Goal: Find specific page/section: Find specific page/section

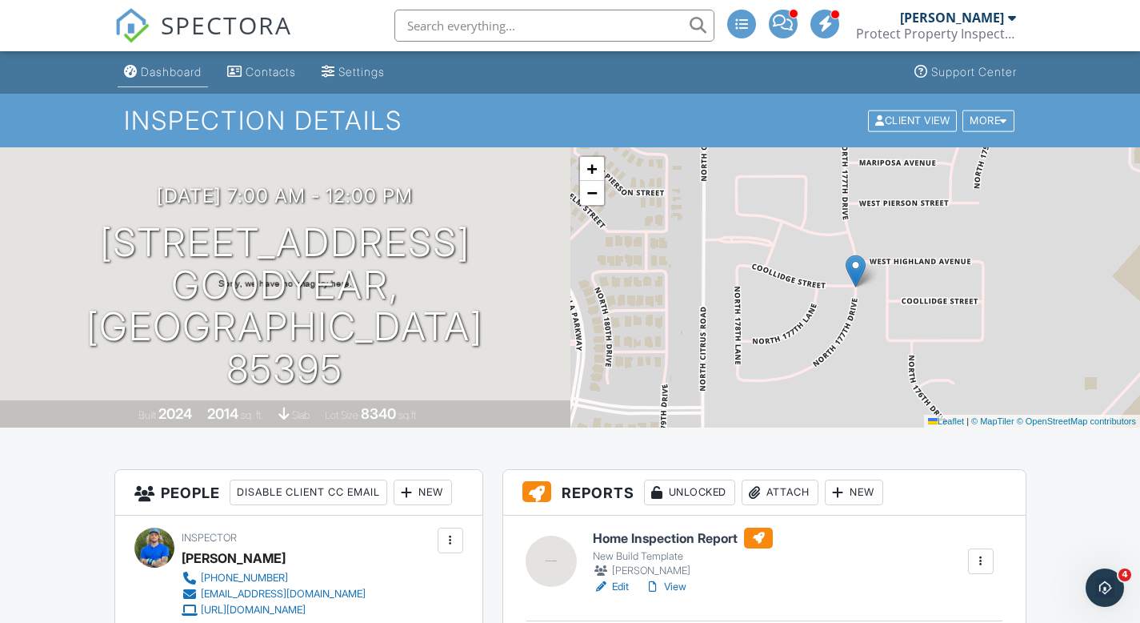
click at [173, 68] on div "Dashboard" at bounding box center [171, 72] width 61 height 14
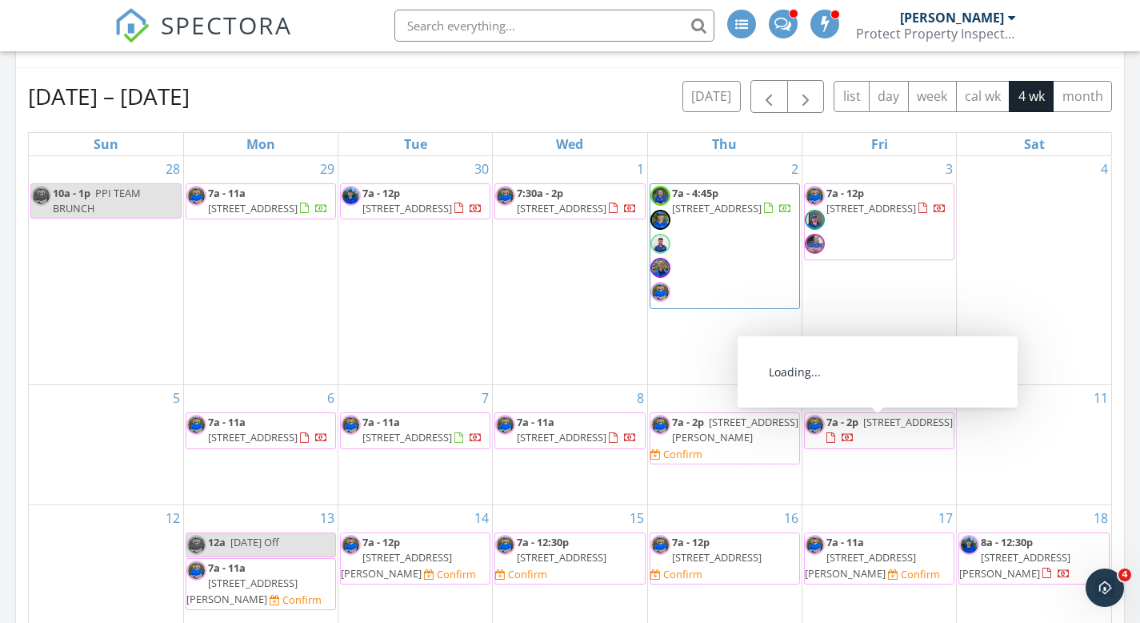
scroll to position [611, 0]
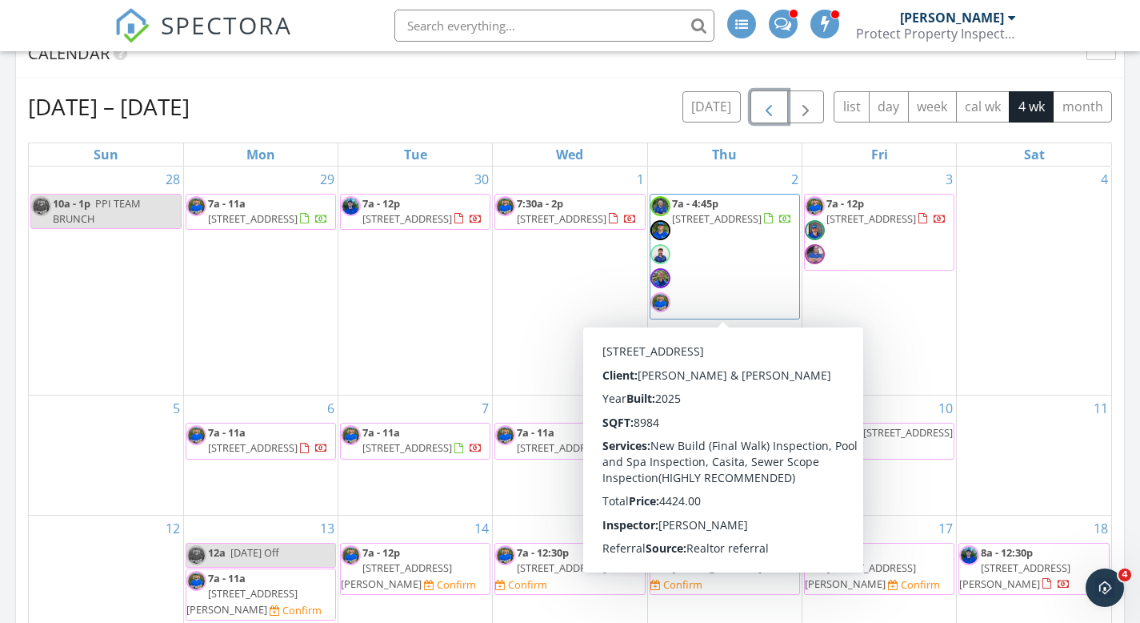
click at [765, 114] on span "button" at bounding box center [768, 107] width 19 height 19
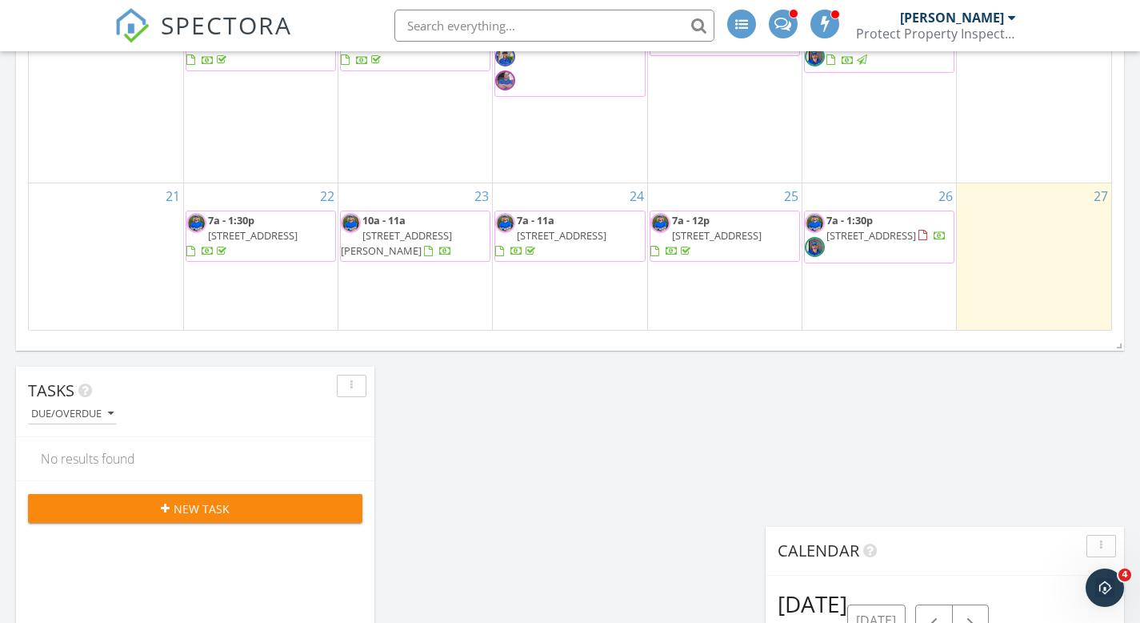
scroll to position [1076, 0]
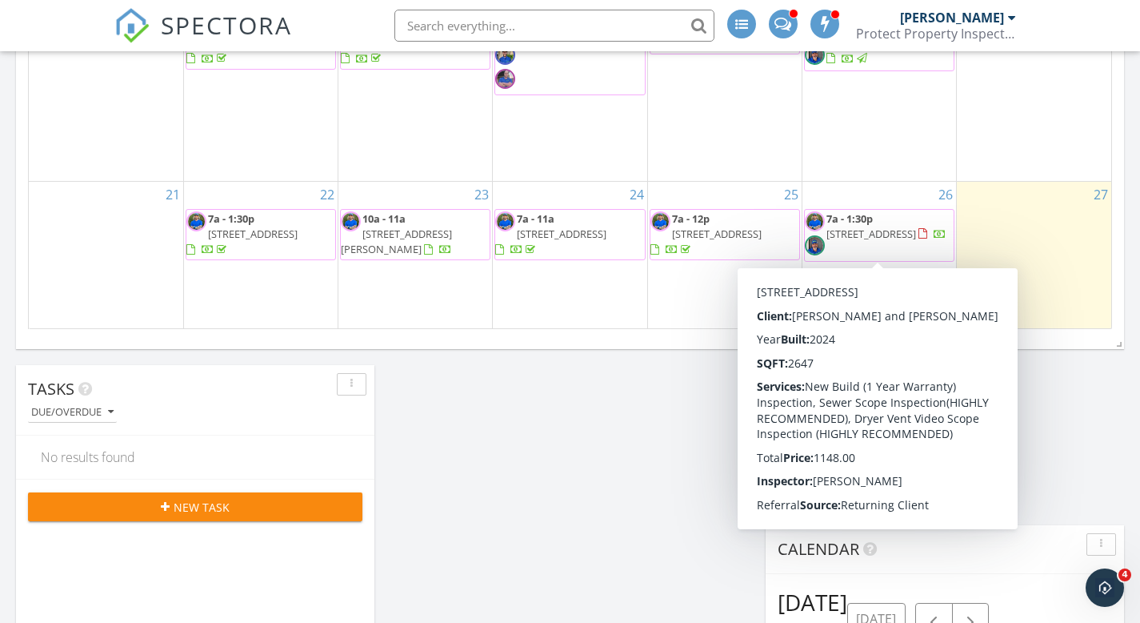
click at [915, 231] on span "17566 W Superior Ave , Goodyear 85338" at bounding box center [872, 233] width 90 height 14
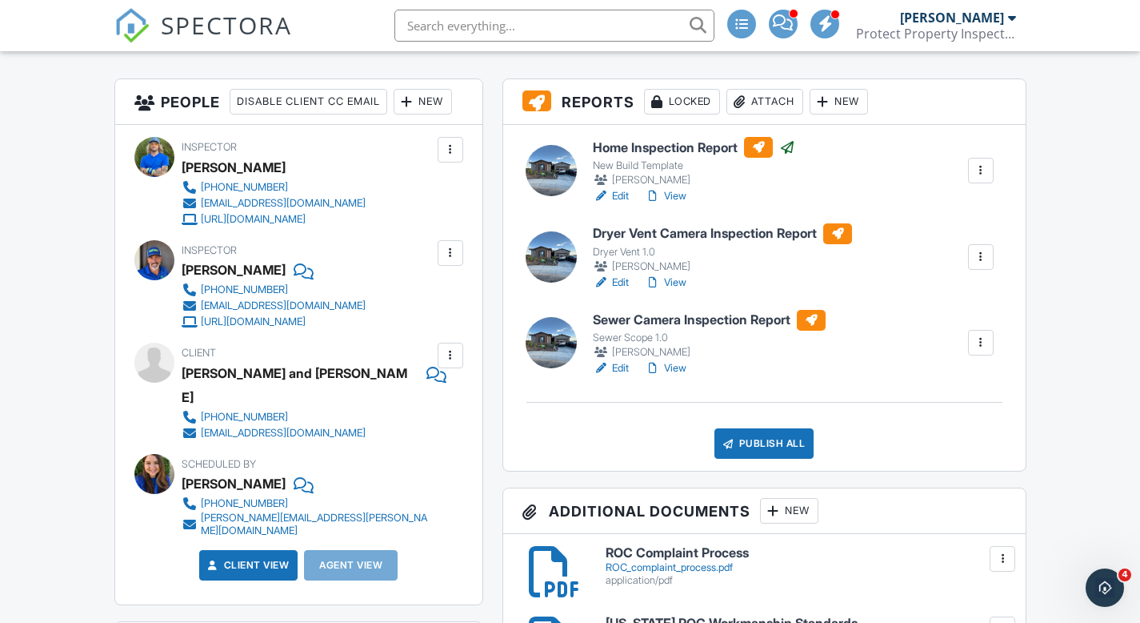
click at [785, 226] on h6 "Dryer Vent Camera Inspection Report" at bounding box center [722, 233] width 259 height 21
